Goal: Transaction & Acquisition: Purchase product/service

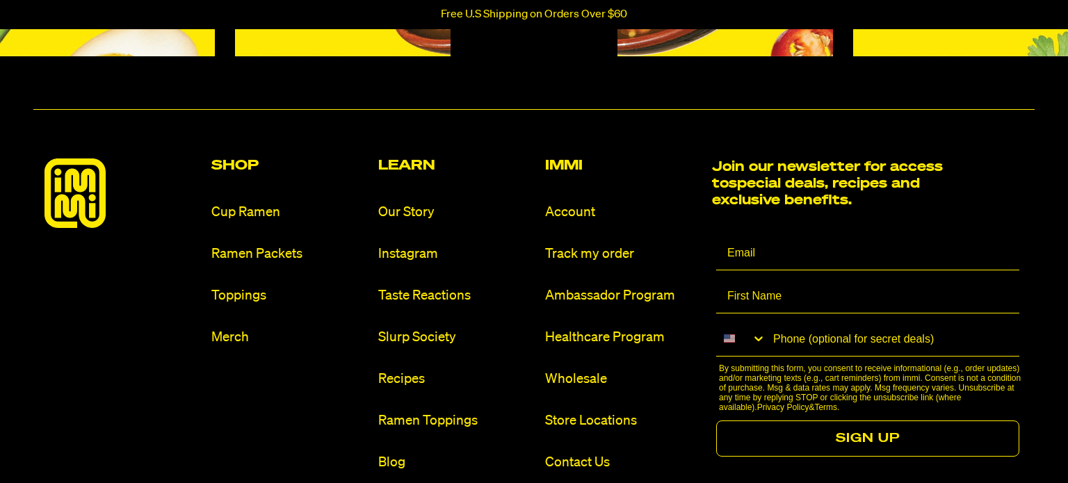
scroll to position [6359, 0]
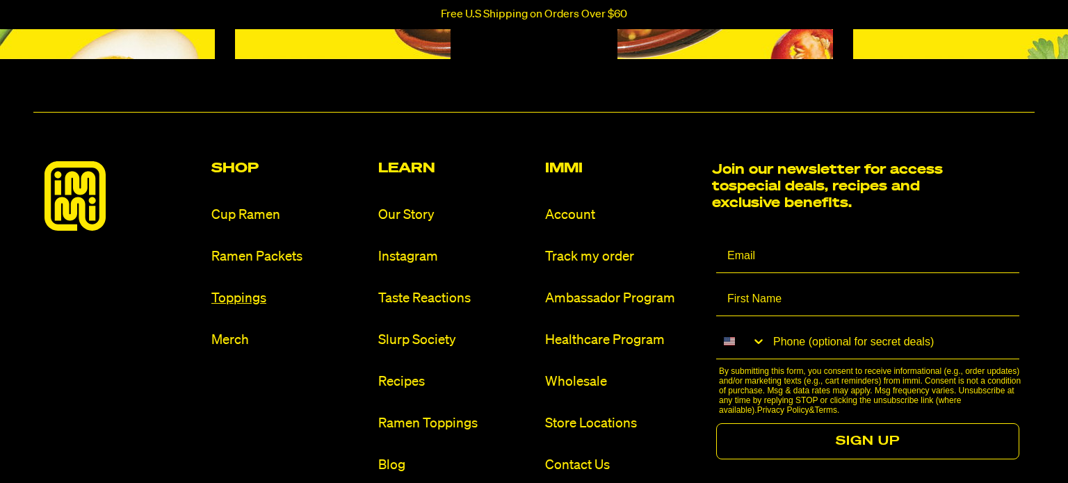
click at [248, 291] on link "Toppings" at bounding box center [289, 298] width 156 height 19
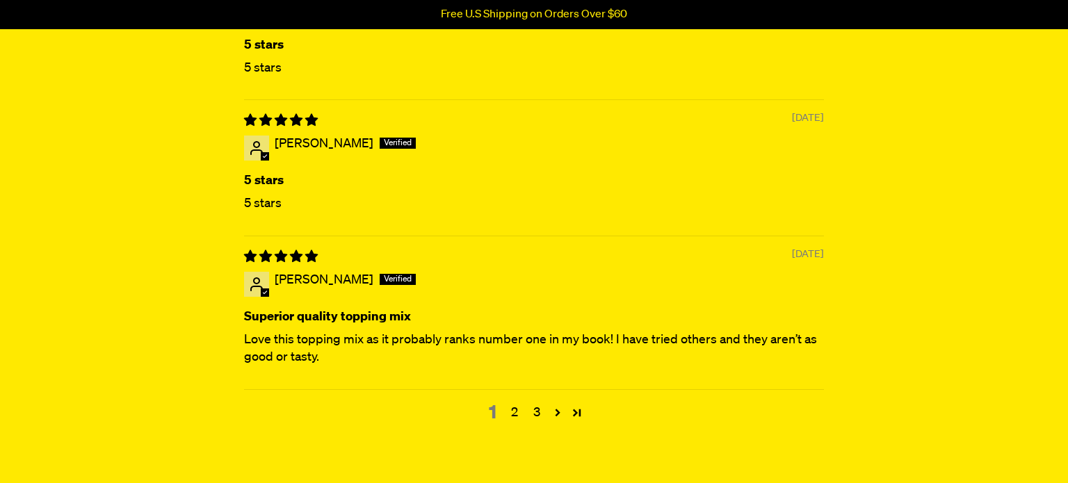
scroll to position [3394, 0]
click at [514, 409] on link "2" at bounding box center [514, 414] width 22 height 18
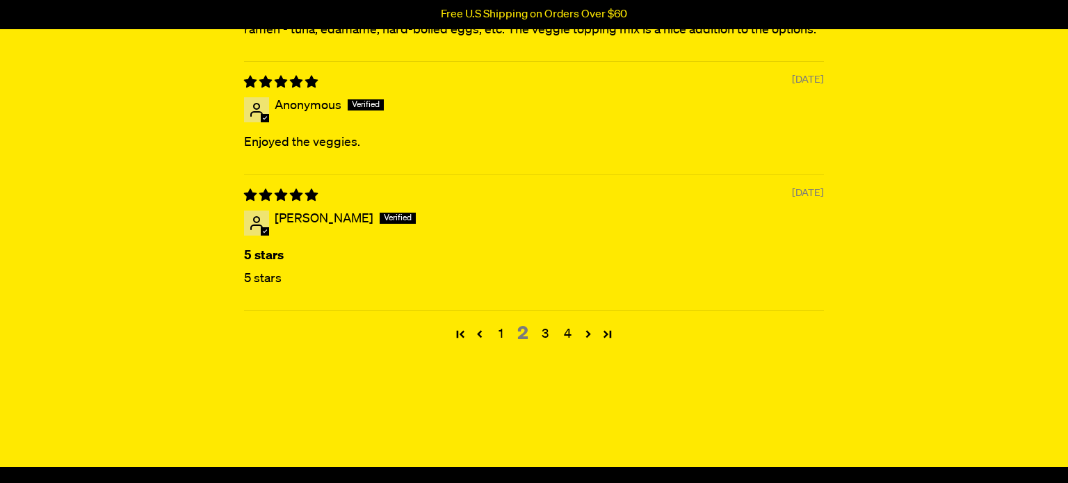
scroll to position [3451, 0]
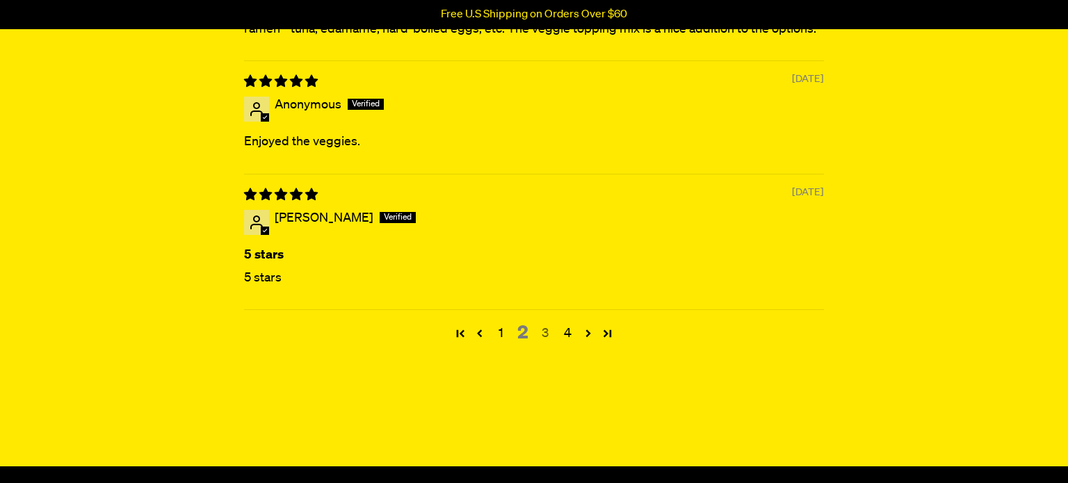
click at [548, 328] on link "3" at bounding box center [545, 334] width 22 height 18
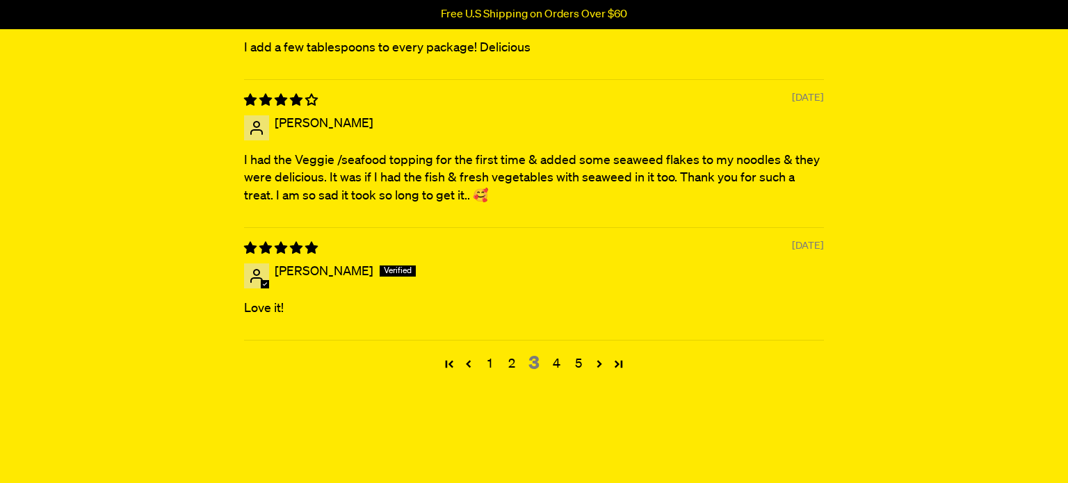
scroll to position [3410, 0]
click at [557, 358] on link "4" at bounding box center [556, 363] width 22 height 18
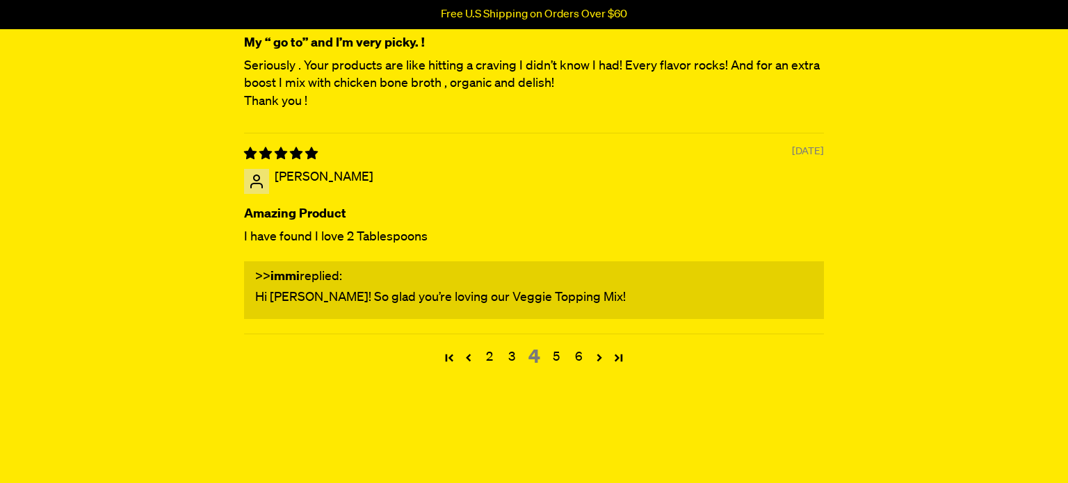
scroll to position [3512, 0]
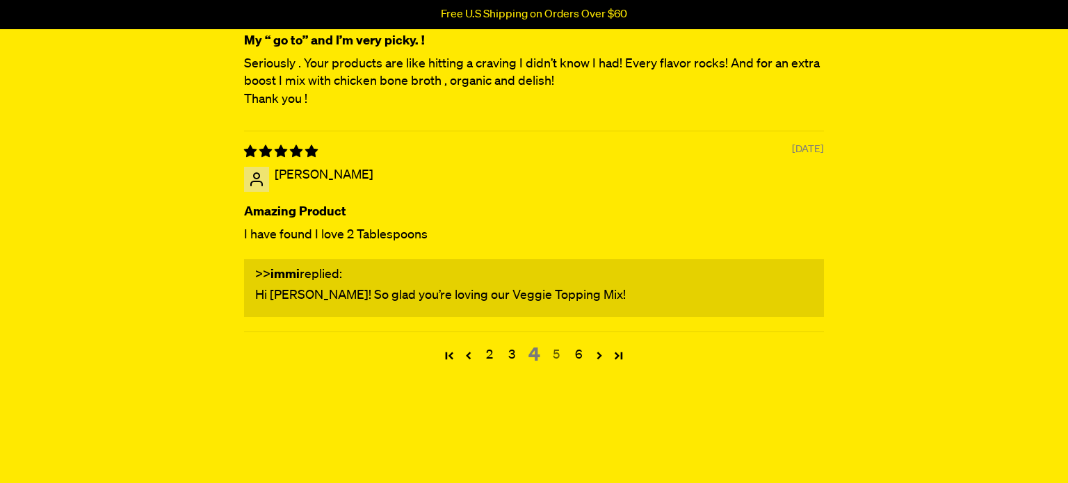
click at [556, 352] on link "5" at bounding box center [556, 355] width 22 height 18
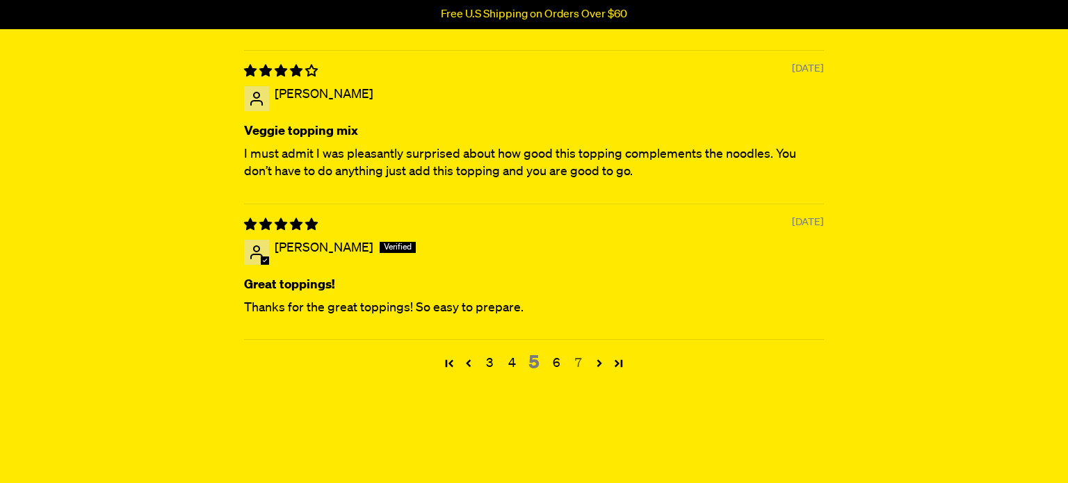
scroll to position [3530, 0]
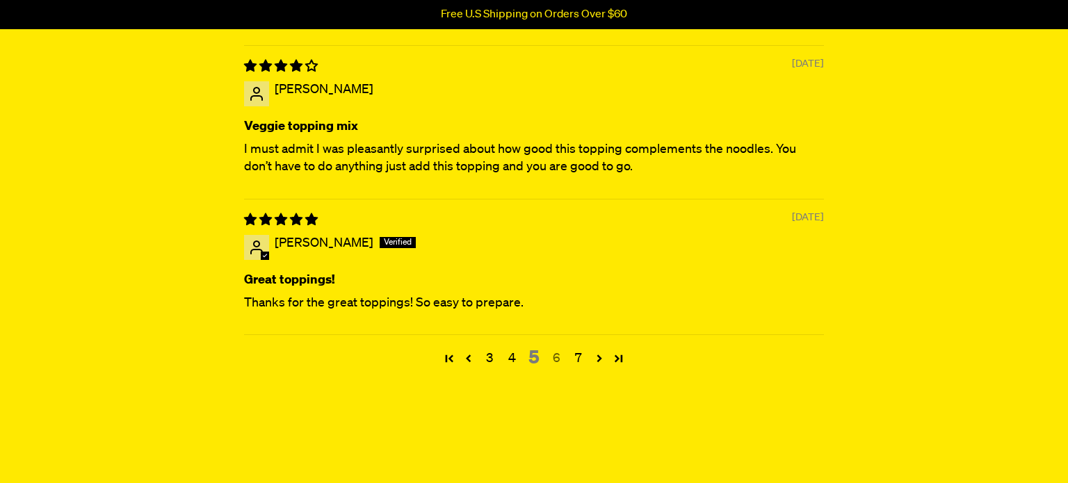
click at [555, 352] on link "6" at bounding box center [556, 359] width 22 height 18
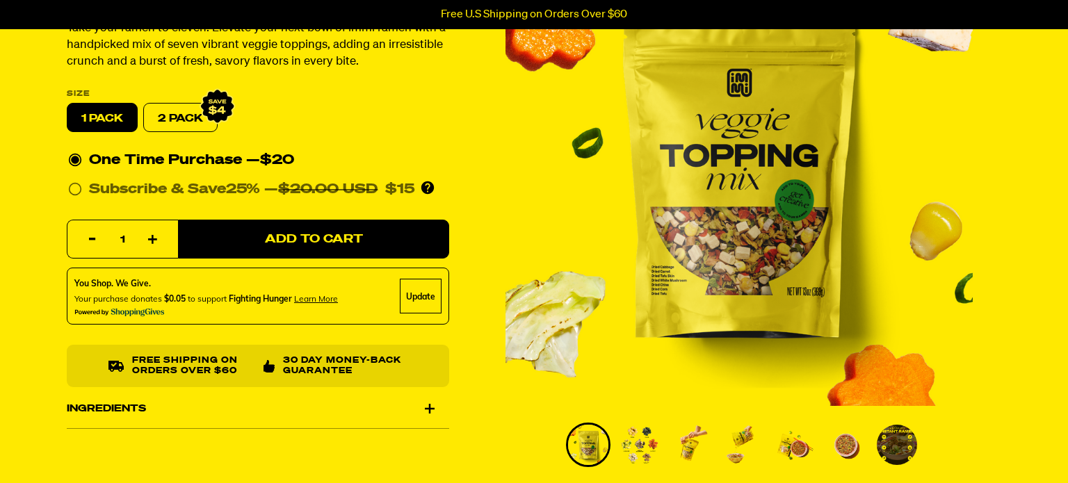
scroll to position [0, 0]
